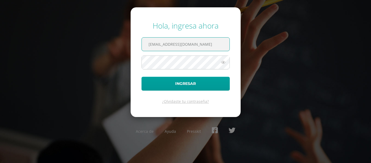
drag, startPoint x: 159, startPoint y: 46, endPoint x: 135, endPoint y: 32, distance: 27.9
click at [138, 45] on form "Hola, ingresa ahora [EMAIL_ADDRESS][DOMAIN_NAME] Ingresar ¿Olvidaste tu contras…" at bounding box center [186, 61] width 110 height 109
type input "[EMAIL_ADDRESS][DOMAIN_NAME]"
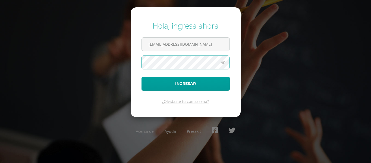
click at [131, 68] on form "Hola, ingresa ahora m_pacheco@donbosco.edu.gt Ingresar ¿Olvidaste tu contraseña?" at bounding box center [186, 61] width 110 height 109
click at [142, 77] on button "Ingresar" at bounding box center [186, 84] width 88 height 14
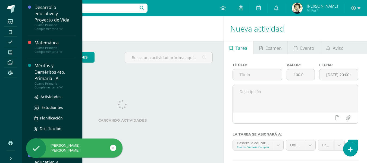
click at [46, 77] on div "Méritos y Deméritos 4to. Primaria ¨A¨" at bounding box center [55, 72] width 41 height 19
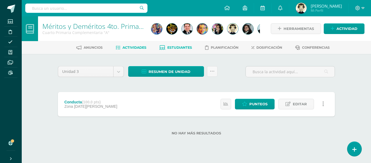
click at [179, 48] on span "Estudiantes" at bounding box center [179, 47] width 25 height 4
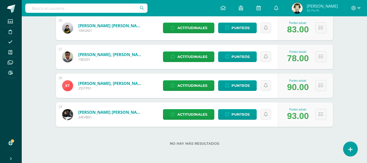
scroll to position [768, 0]
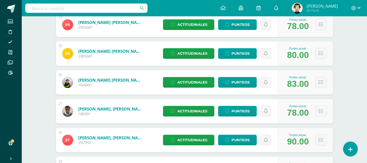
click at [322, 58] on button at bounding box center [321, 53] width 11 height 11
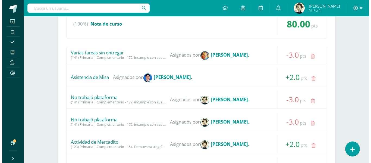
scroll to position [959, 0]
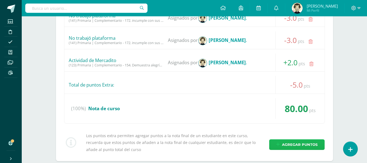
click at [295, 145] on span "Agregar puntos" at bounding box center [300, 144] width 36 height 10
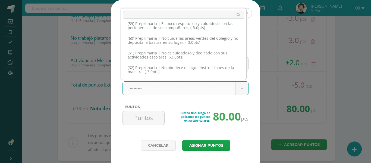
scroll to position [1088, 0]
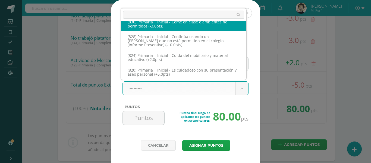
click at [148, 13] on input "text" at bounding box center [183, 15] width 121 height 8
click at [144, 15] on input "text" at bounding box center [183, 15] width 121 height 8
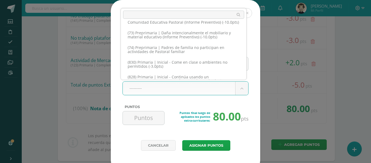
scroll to position [1044, 0]
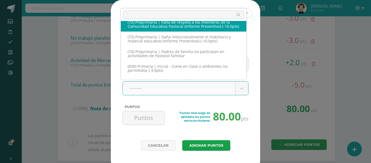
click at [225, 15] on input "text" at bounding box center [183, 15] width 121 height 8
click at [201, 15] on input "text" at bounding box center [183, 15] width 121 height 8
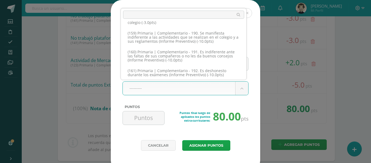
scroll to position [3191, 0]
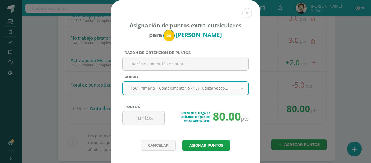
select select "216"
type input "-5"
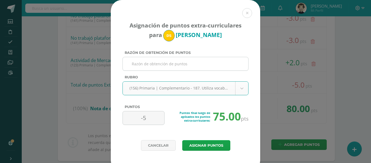
click at [142, 61] on input "Razón de obtención de puntos" at bounding box center [185, 63] width 121 height 13
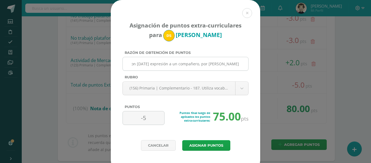
scroll to position [0, 22]
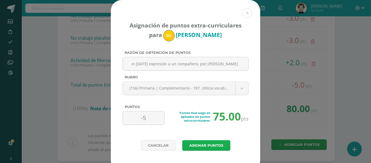
type input "Se refiere con mañana expresión a un compañero, por olvidar estuche"
click at [206, 144] on button "Asignar puntos" at bounding box center [206, 145] width 48 height 11
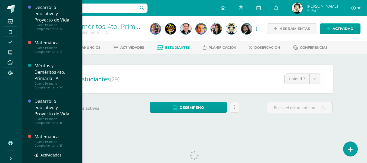
scroll to position [109, 0]
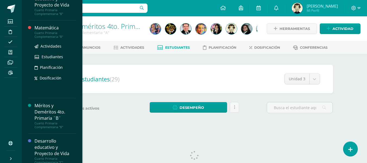
click at [47, 32] on div "Cuarto Primaria Complementaria "B"" at bounding box center [55, 35] width 41 height 8
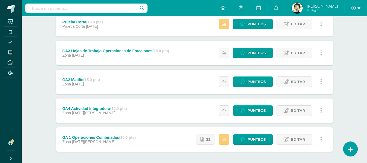
scroll to position [27, 0]
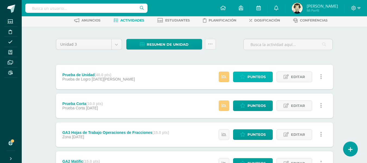
click at [255, 75] on span "Punteos" at bounding box center [257, 77] width 18 height 10
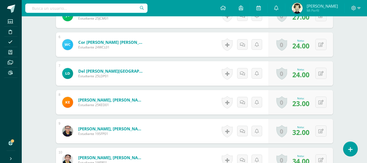
scroll to position [328, 0]
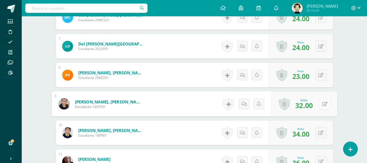
click at [320, 106] on button at bounding box center [324, 103] width 11 height 11
type input "34"
click at [311, 105] on icon at bounding box center [310, 105] width 5 height 5
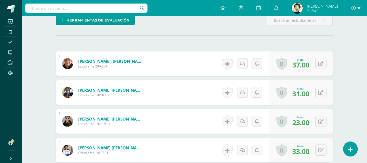
scroll to position [0, 0]
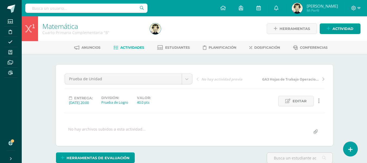
click at [138, 48] on span "Actividades" at bounding box center [132, 47] width 24 height 4
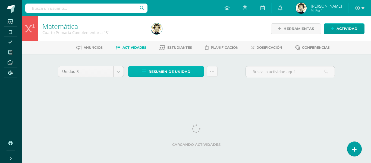
click at [177, 73] on span "Resumen de unidad" at bounding box center [170, 72] width 42 height 10
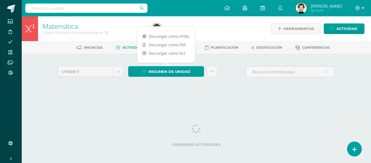
click at [230, 56] on div "Unidad 3 Unidad 1 Unidad 2 Unidad 3 Unidad 4 Resumen de unidad Subir actividade…" at bounding box center [196, 78] width 299 height 49
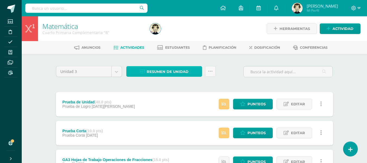
click at [156, 73] on span "Resumen de unidad" at bounding box center [168, 72] width 42 height 10
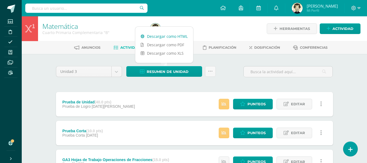
click at [167, 36] on link "Descargar como HTML" at bounding box center [164, 36] width 58 height 8
click at [358, 7] on icon at bounding box center [359, 8] width 3 height 5
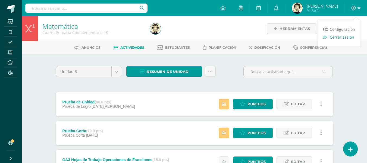
click at [347, 39] on span "Cerrar sesión" at bounding box center [342, 37] width 24 height 5
